Goal: Task Accomplishment & Management: Use online tool/utility

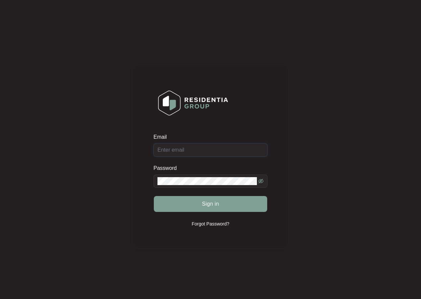
type input "admin@awrservice.com.au"
click at [215, 206] on span "Sign in" at bounding box center [210, 204] width 17 height 8
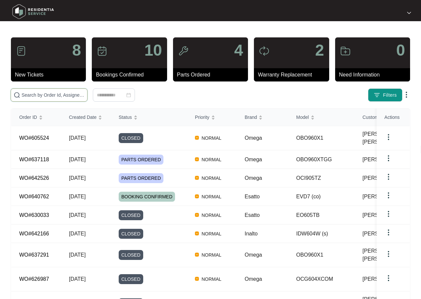
click at [43, 94] on input "text" at bounding box center [53, 95] width 63 height 7
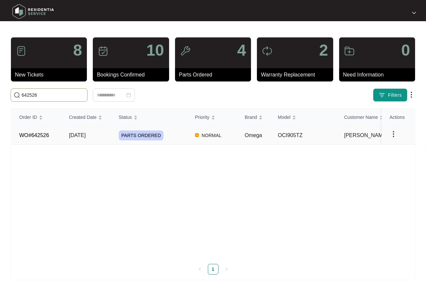
type input "642526"
click at [86, 133] on span "[DATE]" at bounding box center [77, 136] width 17 height 6
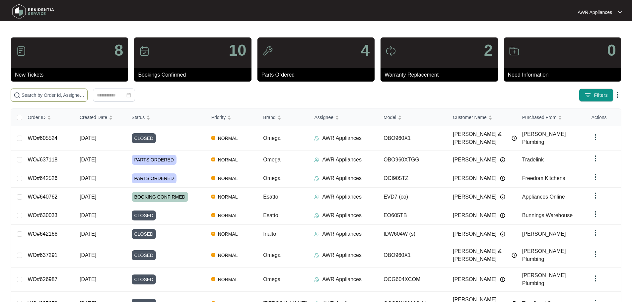
click at [39, 99] on span at bounding box center [49, 95] width 77 height 13
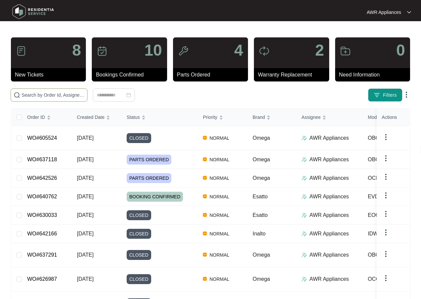
click at [32, 96] on input "text" at bounding box center [53, 95] width 63 height 7
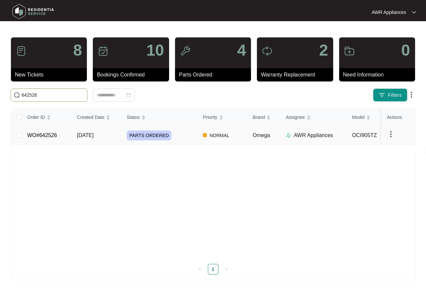
type input "642526"
click at [65, 139] on td "WO#642526" at bounding box center [47, 135] width 50 height 19
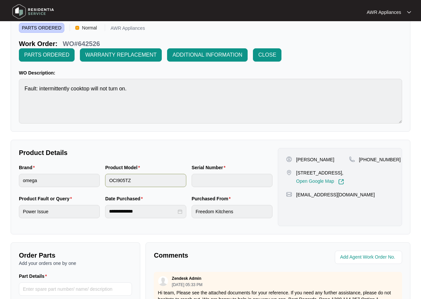
scroll to position [160, 0]
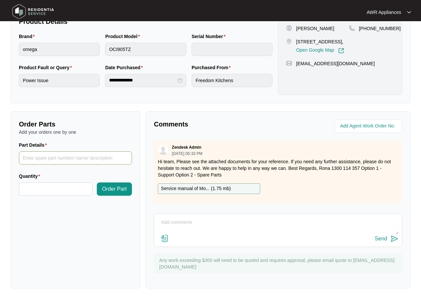
click at [28, 161] on input "Part Details" at bounding box center [75, 158] width 113 height 13
type input "21 Power Board"
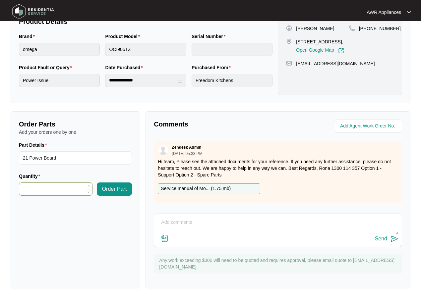
click at [29, 191] on input "Quantity" at bounding box center [55, 189] width 73 height 13
type input "*"
click at [120, 190] on span "Order Part" at bounding box center [114, 189] width 25 height 8
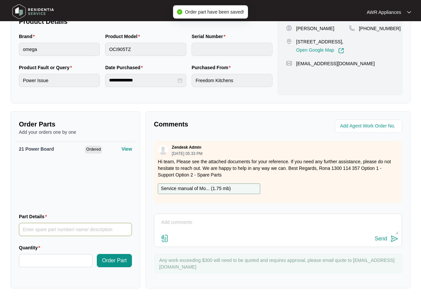
click at [38, 228] on input "Part Details" at bounding box center [75, 229] width 113 height 13
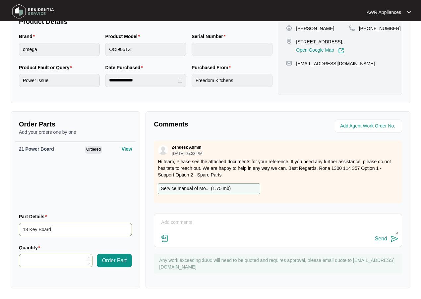
type input "18 Key Board"
click at [32, 259] on input "Quantity" at bounding box center [55, 261] width 73 height 13
type input "*"
click at [118, 262] on span "Order Part" at bounding box center [114, 261] width 25 height 8
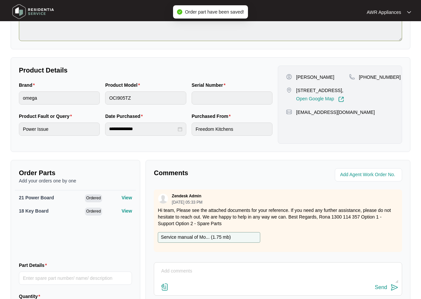
scroll to position [0, 0]
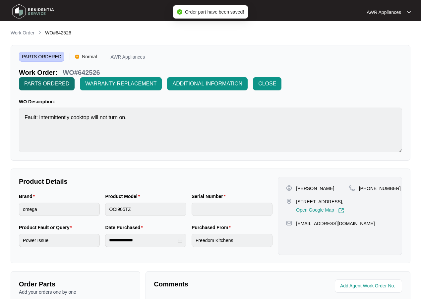
click at [41, 82] on span "PARTS ORDERED" at bounding box center [46, 84] width 45 height 8
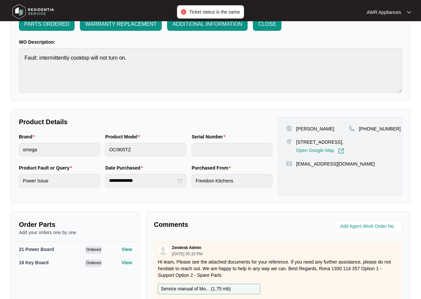
scroll to position [160, 0]
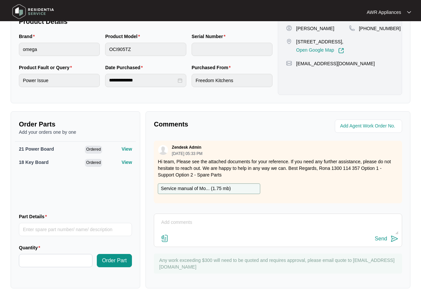
click at [177, 217] on div "Send" at bounding box center [278, 230] width 248 height 33
click at [180, 231] on textarea at bounding box center [277, 225] width 241 height 17
type textarea "Parts ordered."
click at [377, 239] on div "Send" at bounding box center [381, 239] width 12 height 6
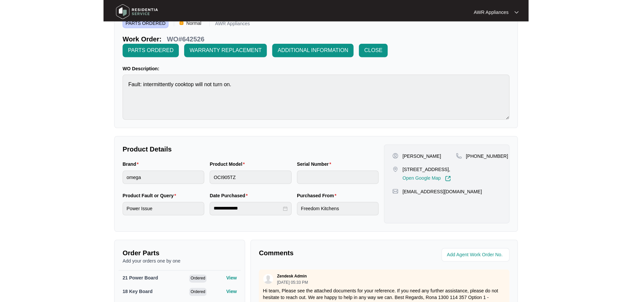
scroll to position [0, 0]
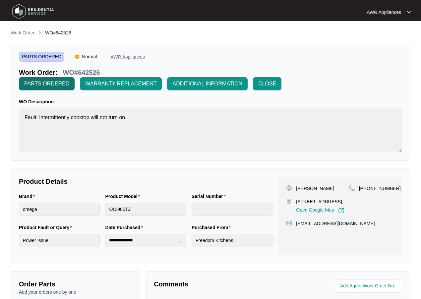
click at [37, 85] on span "PARTS ORDERED" at bounding box center [46, 84] width 45 height 8
